Goal: Task Accomplishment & Management: Use online tool/utility

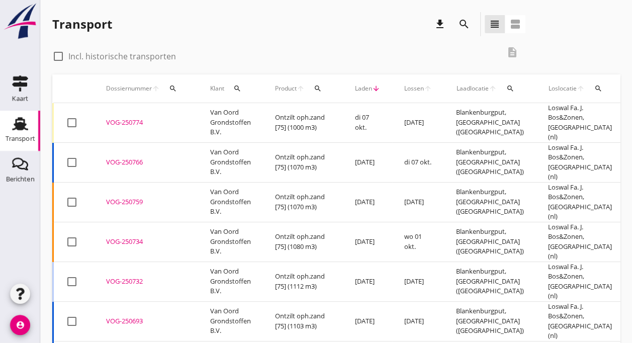
click at [128, 118] on div "VOG-250774" at bounding box center [146, 123] width 80 height 10
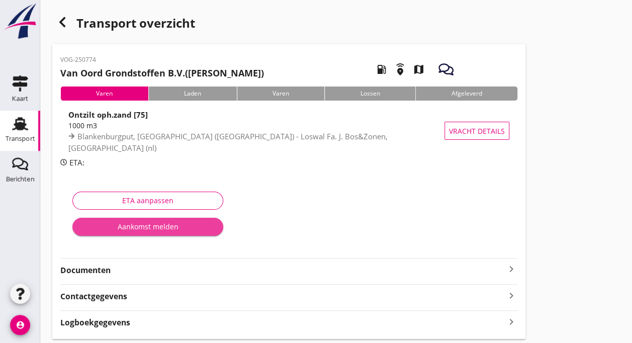
click at [124, 228] on div "Aankomst melden" at bounding box center [147, 226] width 135 height 11
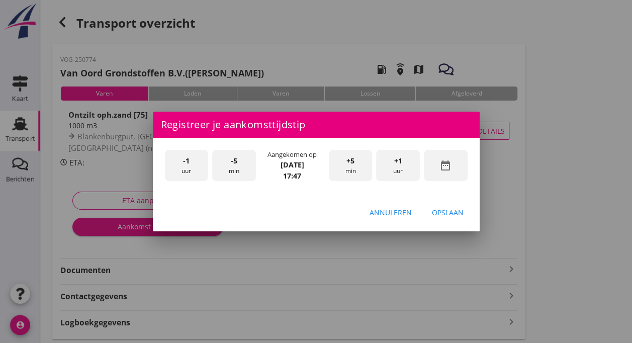
click at [186, 161] on span "-1" at bounding box center [186, 160] width 7 height 11
click at [237, 167] on div "-5 min" at bounding box center [234, 166] width 44 height 32
click at [188, 170] on div "-1 uur" at bounding box center [187, 166] width 44 height 32
click at [439, 215] on div "Opslaan" at bounding box center [448, 212] width 32 height 11
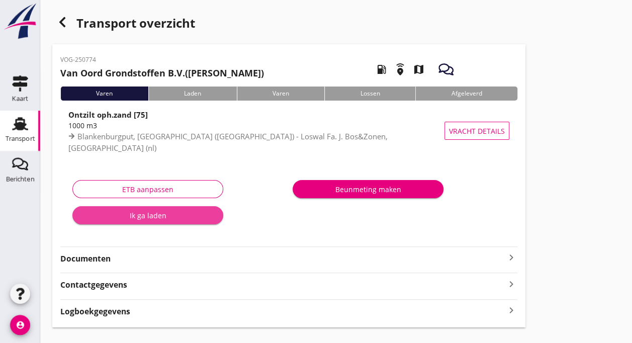
click at [153, 216] on div "Ik ga laden" at bounding box center [147, 215] width 135 height 11
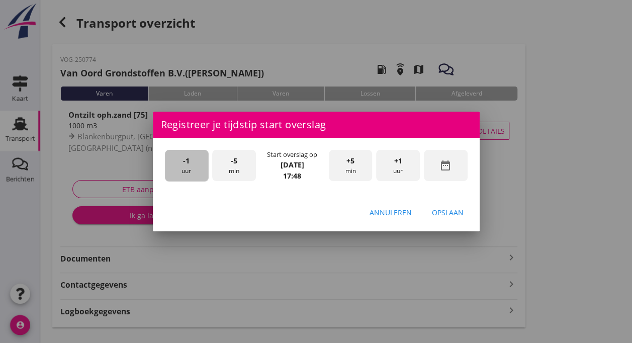
click at [187, 169] on div "-1 uur" at bounding box center [187, 166] width 44 height 32
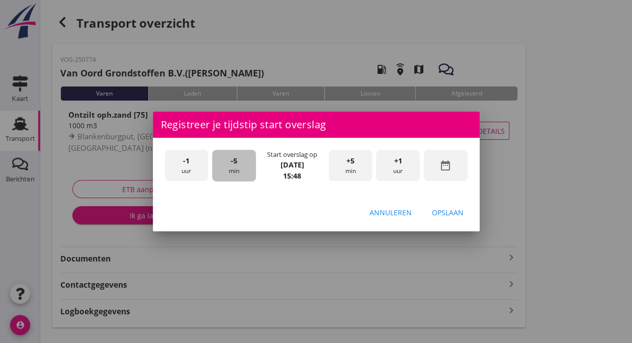
click at [238, 164] on div "-5 min" at bounding box center [234, 166] width 44 height 32
click at [440, 214] on div "Opslaan" at bounding box center [448, 212] width 32 height 11
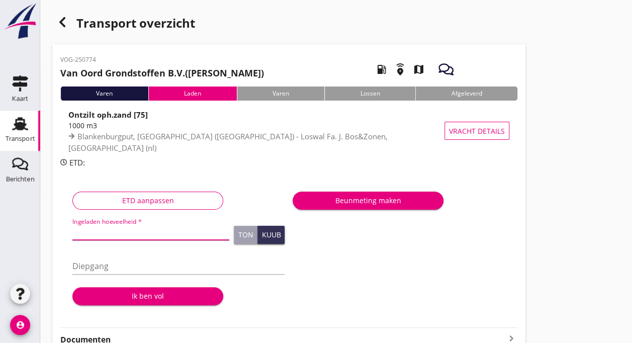
click at [124, 230] on input "Ingeladen hoeveelheid *" at bounding box center [150, 232] width 157 height 16
type input "1003"
click at [88, 262] on input "Diepgang" at bounding box center [178, 266] width 212 height 16
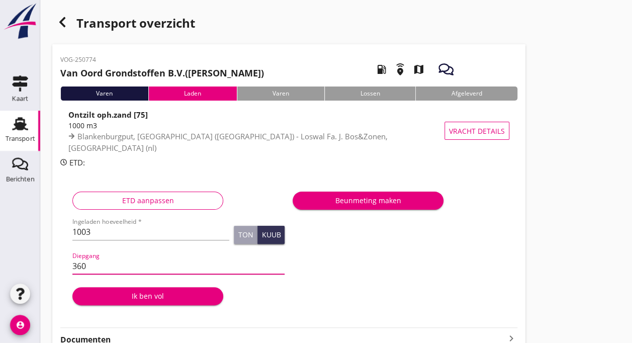
type input "360"
click at [134, 299] on div "Ik ben vol" at bounding box center [147, 295] width 135 height 11
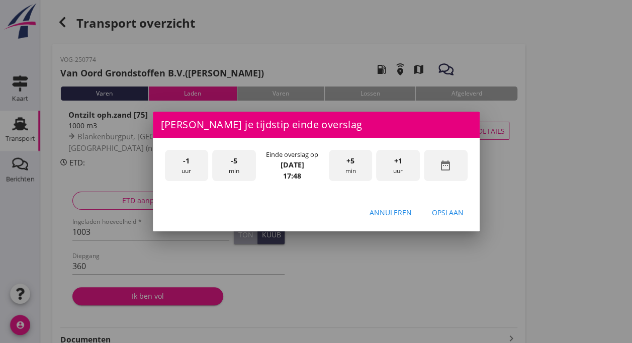
click at [237, 171] on div "-5 min" at bounding box center [234, 166] width 44 height 32
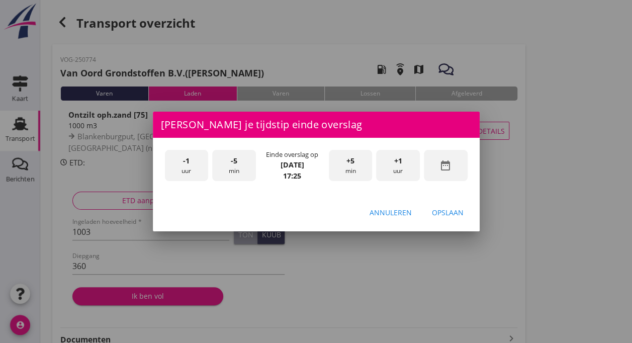
click at [237, 171] on div "-5 min" at bounding box center [234, 166] width 44 height 32
click at [435, 217] on div "Opslaan" at bounding box center [448, 212] width 32 height 11
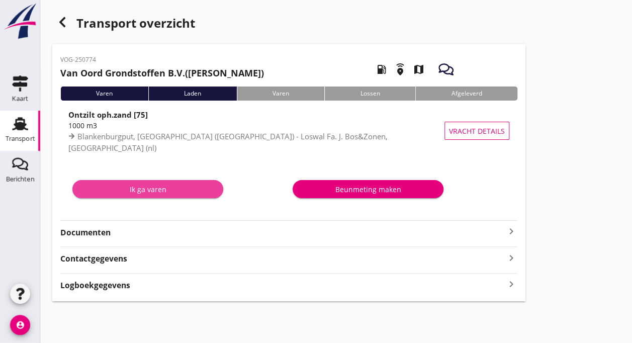
click at [174, 188] on div "Ik ga varen" at bounding box center [147, 189] width 135 height 11
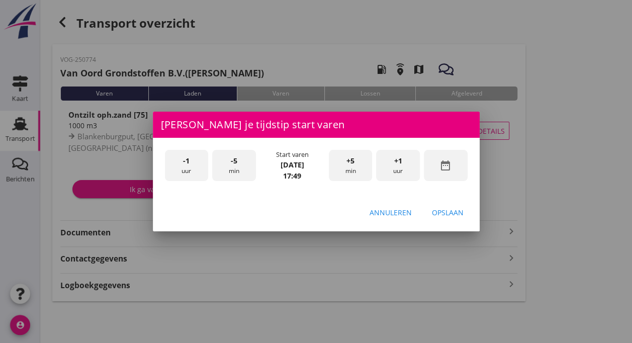
click at [235, 163] on span "-5" at bounding box center [234, 160] width 7 height 11
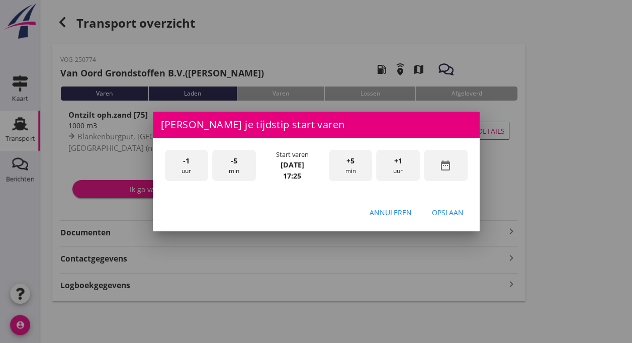
click at [235, 163] on span "-5" at bounding box center [234, 160] width 7 height 11
click at [234, 163] on span "-5" at bounding box center [234, 160] width 7 height 11
click at [353, 161] on span "+5" at bounding box center [350, 160] width 8 height 11
click at [456, 216] on div "Opslaan" at bounding box center [448, 212] width 32 height 11
